Goal: Information Seeking & Learning: Learn about a topic

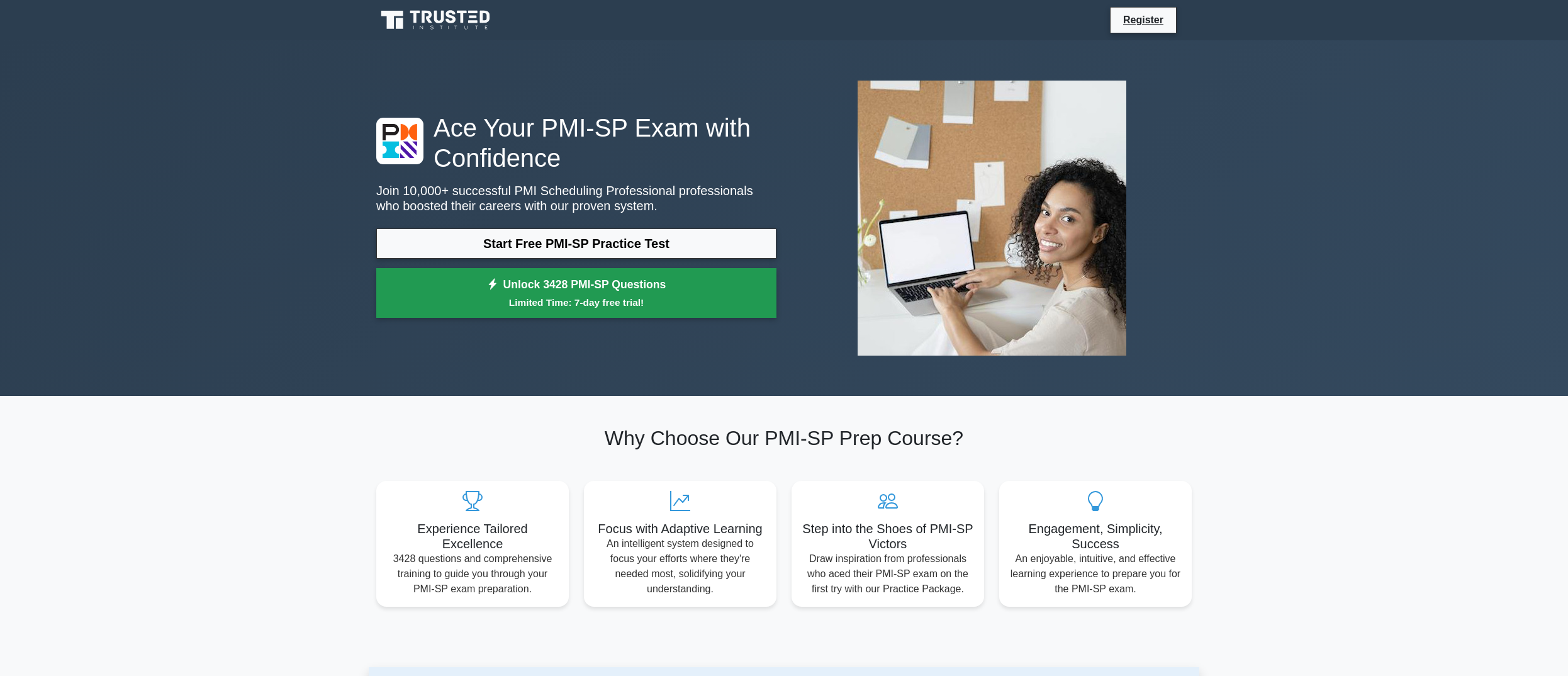
click at [629, 282] on link "Unlock 3428 PMI-SP Questions Limited Time: 7-day free trial!" at bounding box center [577, 293] width 401 height 51
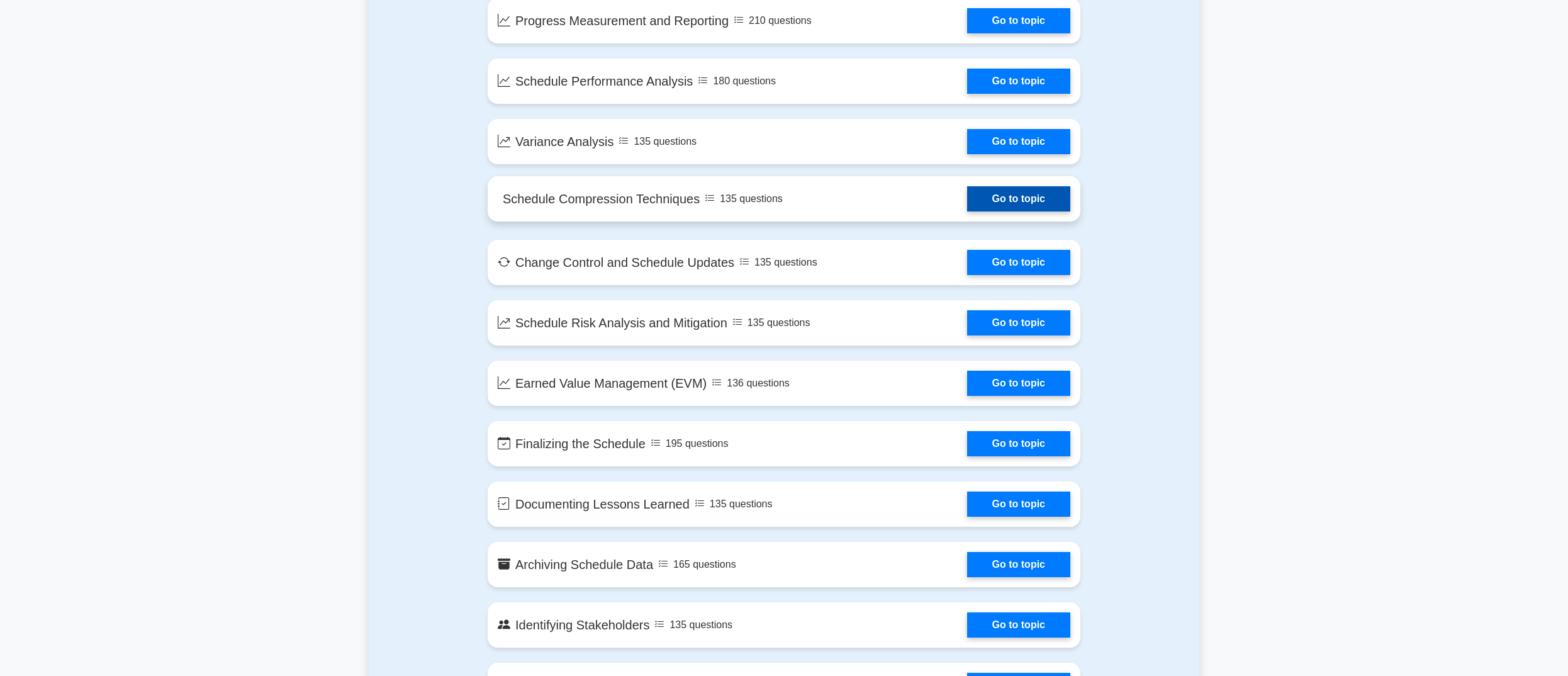
scroll to position [1540, 0]
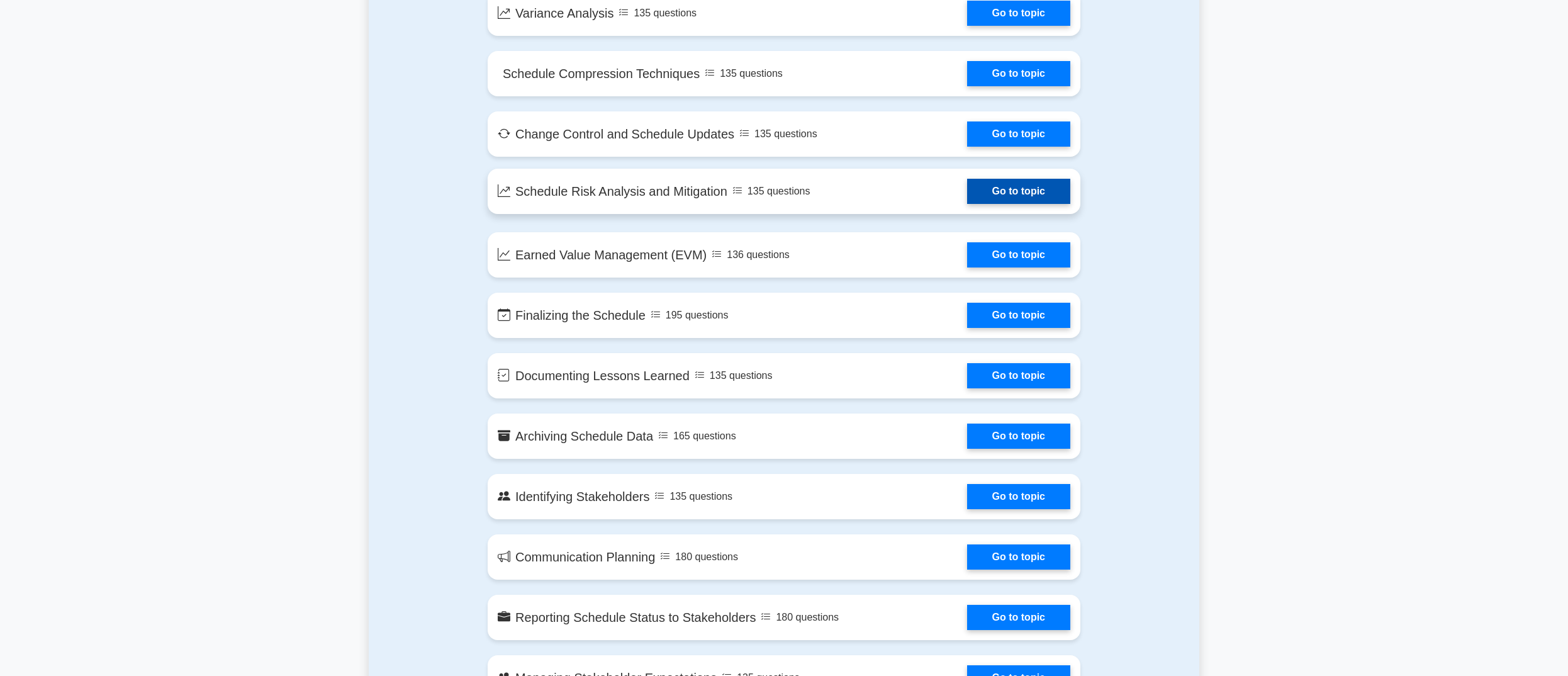
click at [1041, 187] on link "Go to topic" at bounding box center [1019, 191] width 103 height 25
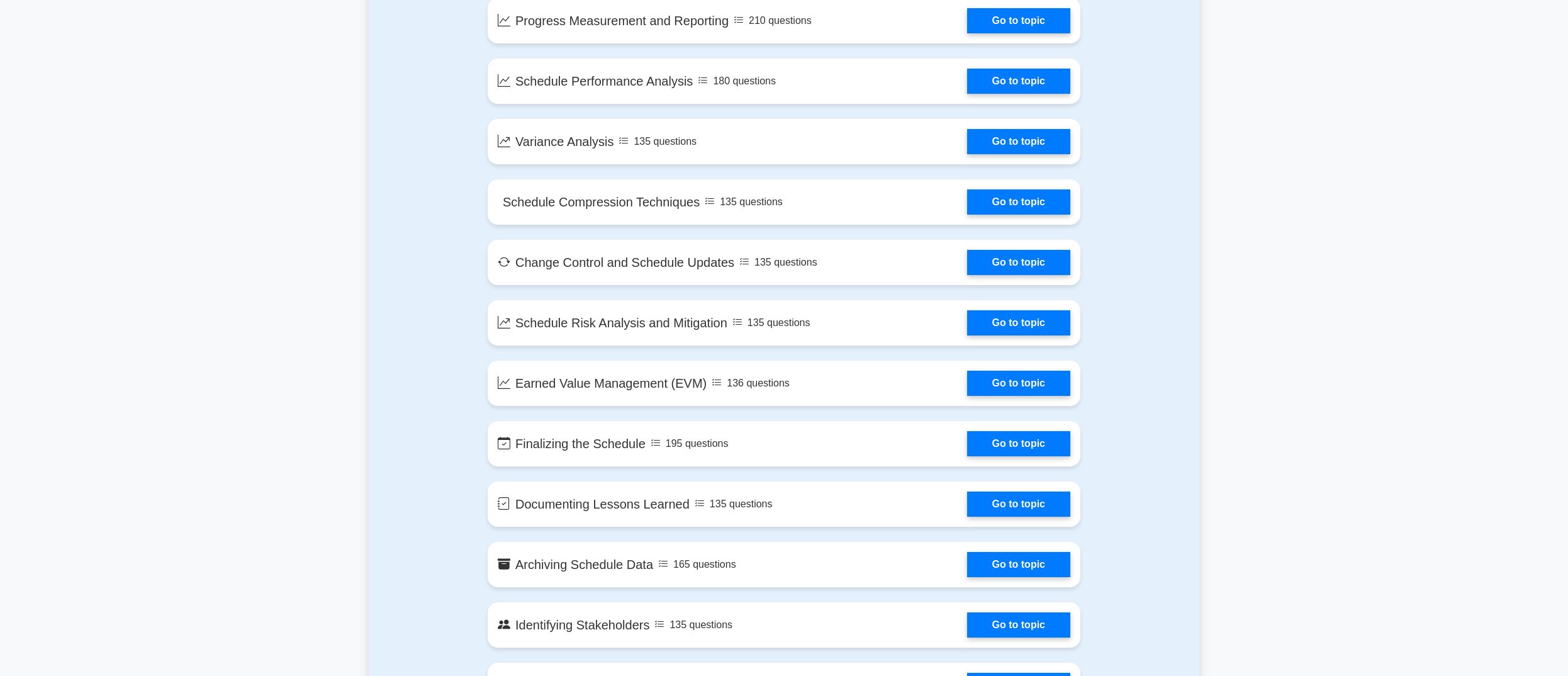
scroll to position [899, 0]
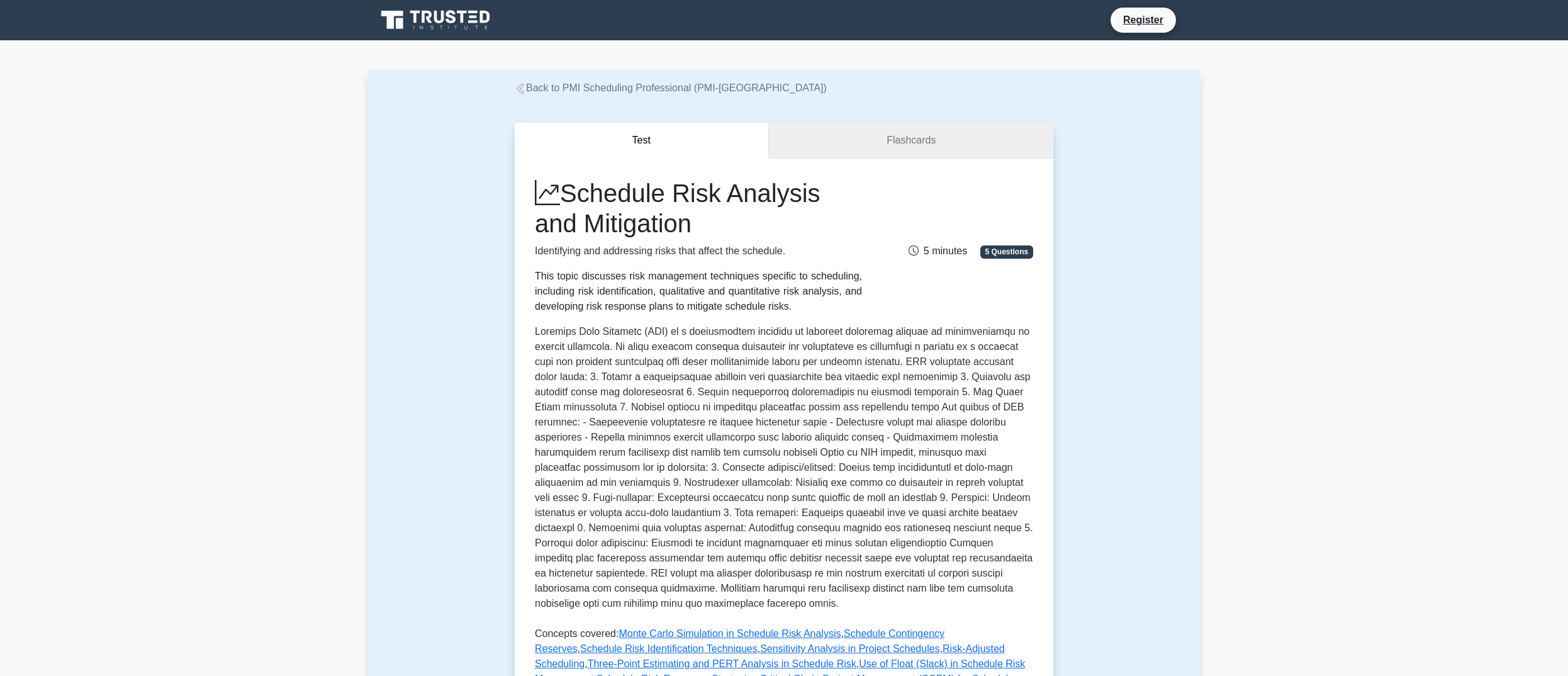
click at [830, 153] on link "Flashcards" at bounding box center [911, 140] width 284 height 36
